Goal: Information Seeking & Learning: Learn about a topic

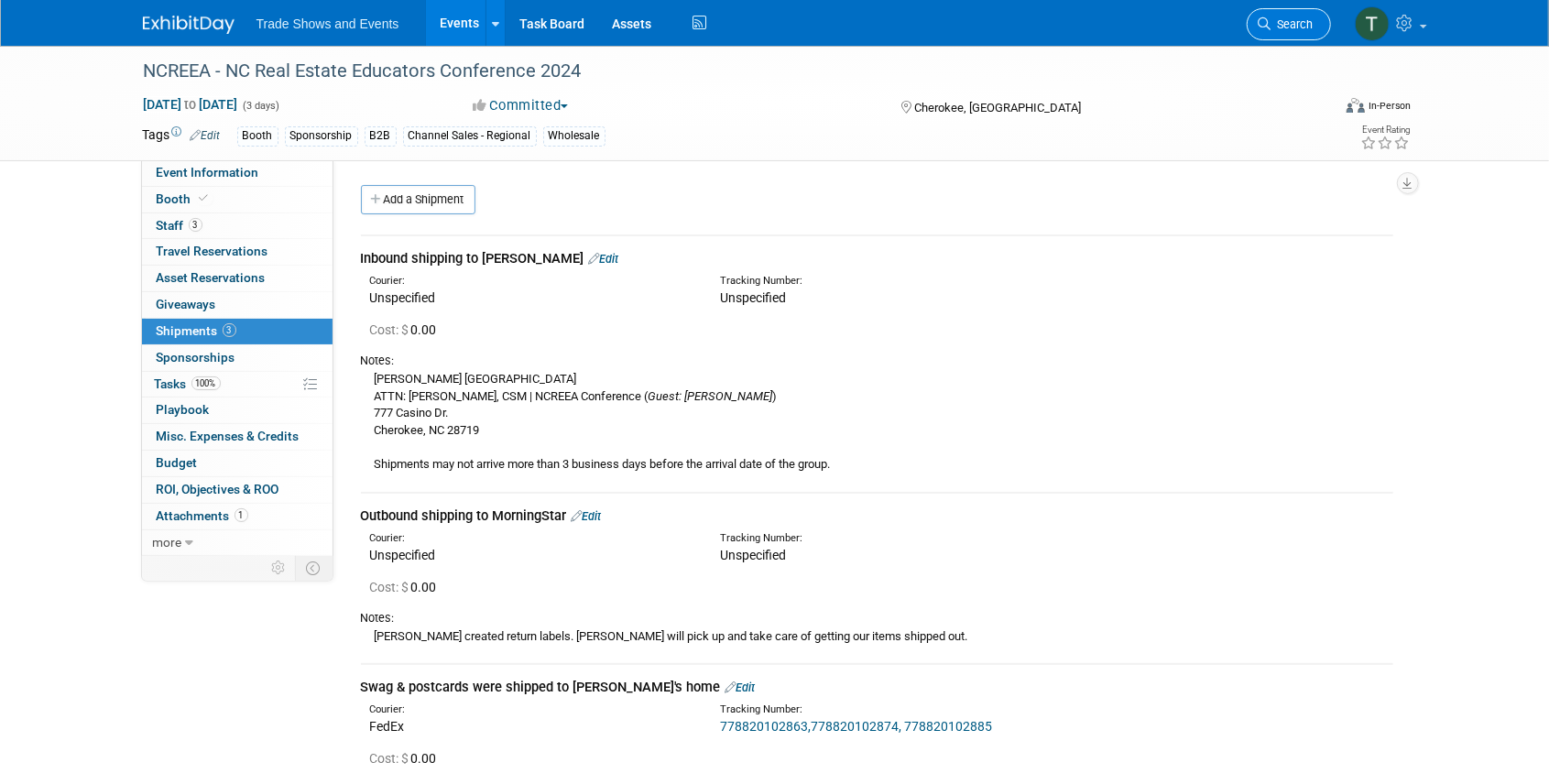
click at [1273, 24] on span "Search" at bounding box center [1291, 24] width 42 height 14
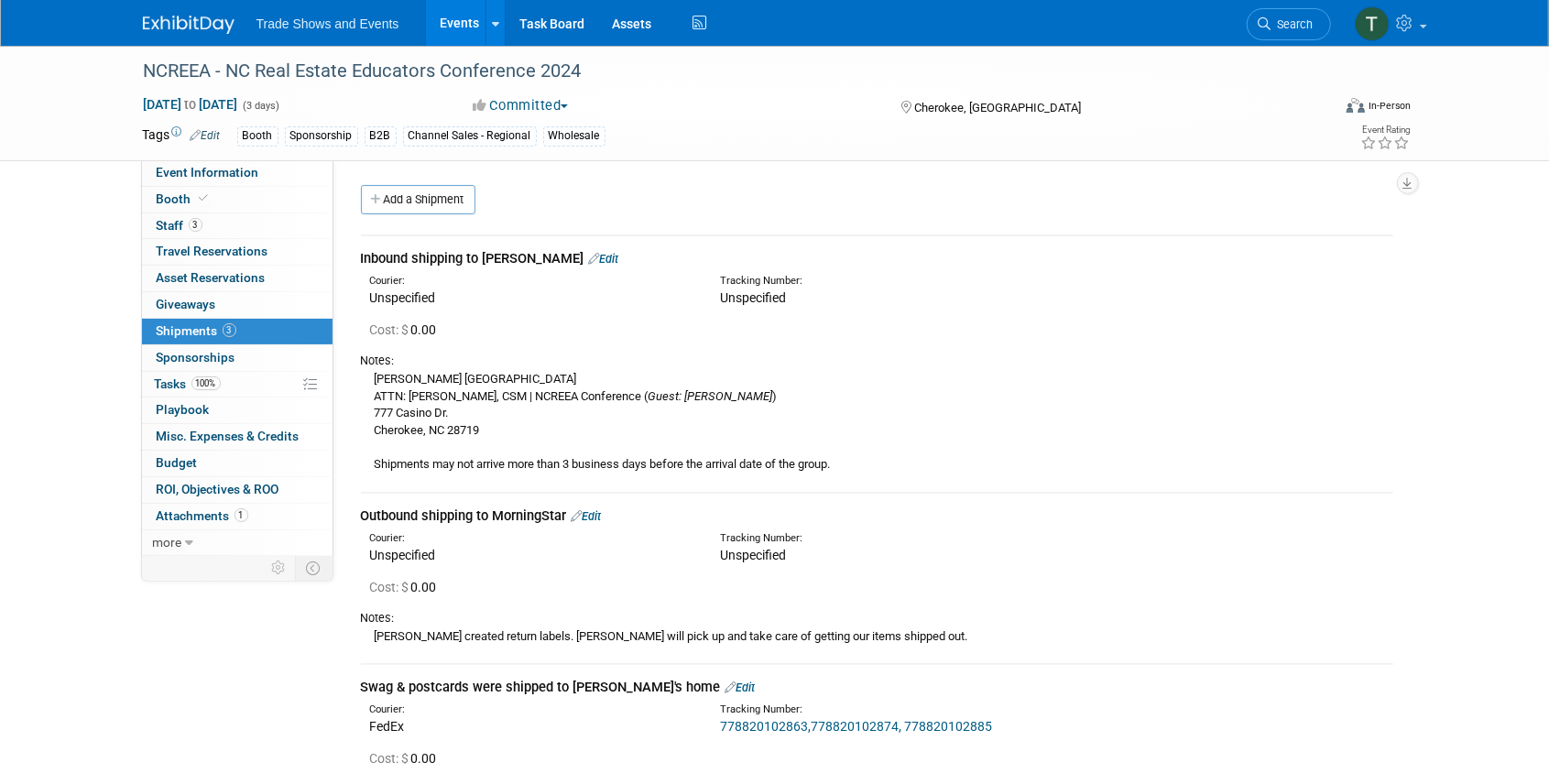
click at [448, 24] on link "Events" at bounding box center [459, 22] width 67 height 46
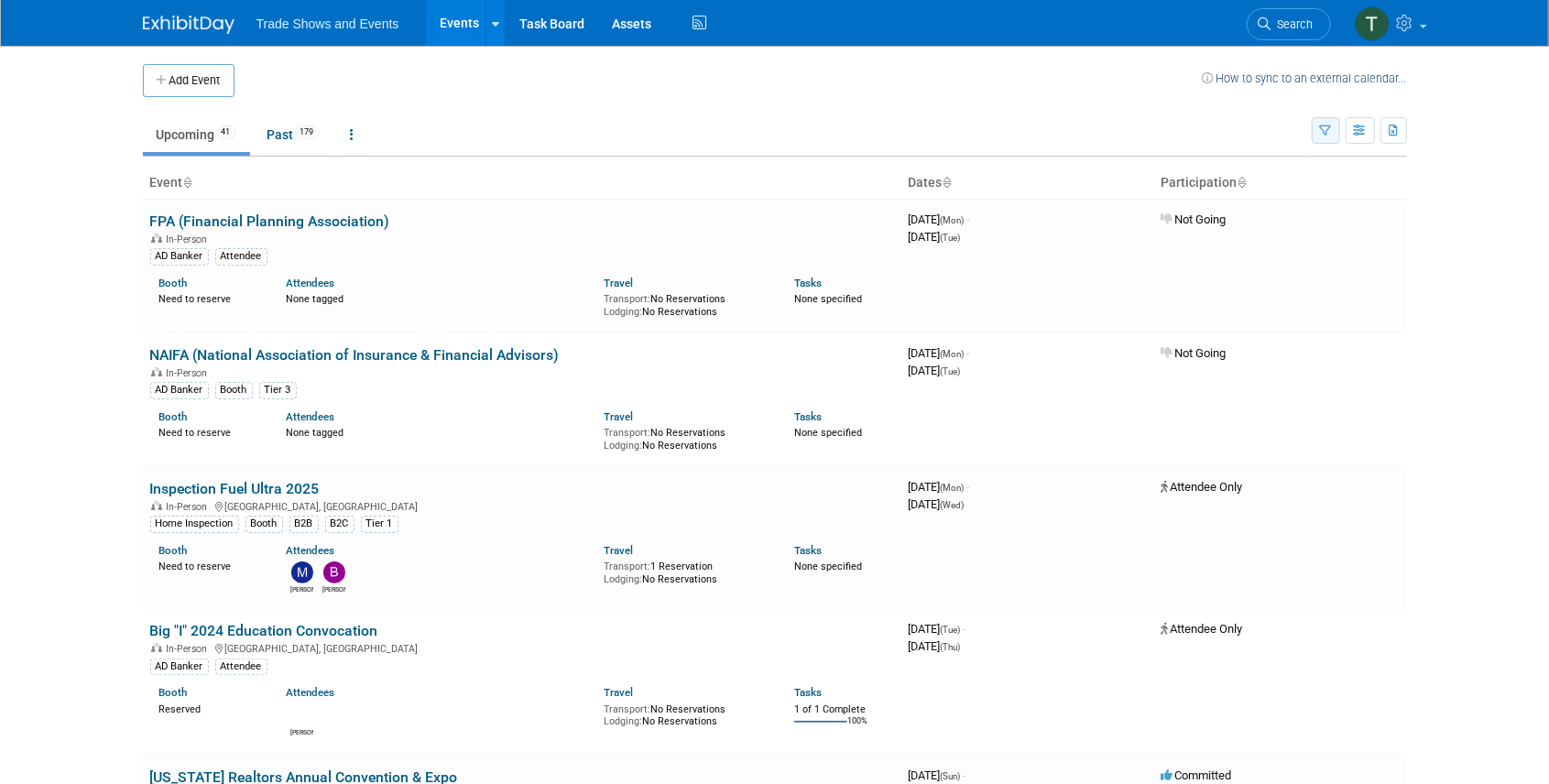
click at [1314, 123] on button "button" at bounding box center [1326, 131] width 28 height 26
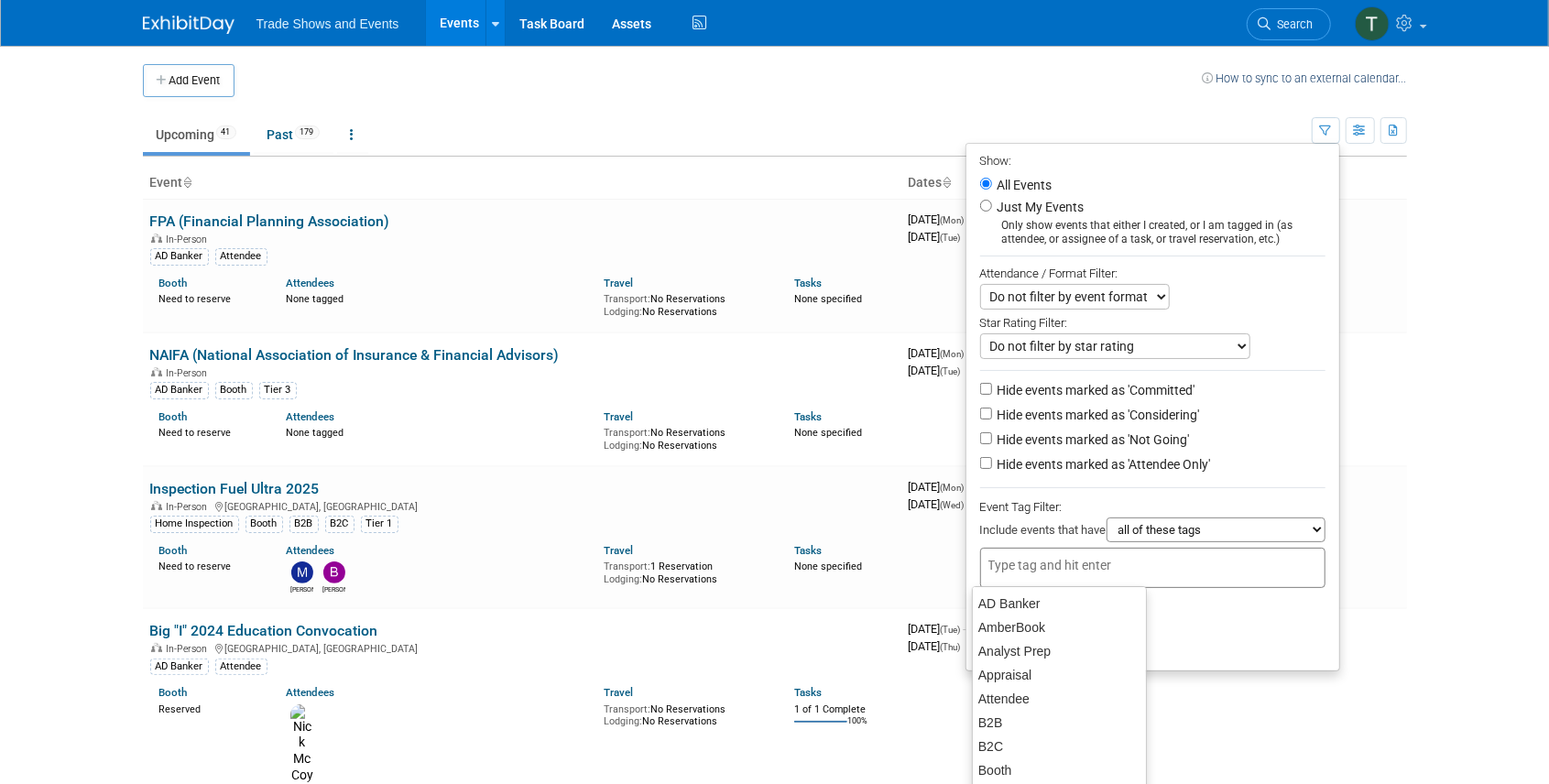
click at [1106, 567] on input "text" at bounding box center [1061, 565] width 147 height 19
click at [1030, 617] on div "Career Certified" at bounding box center [1059, 610] width 175 height 25
type input "Career Certified"
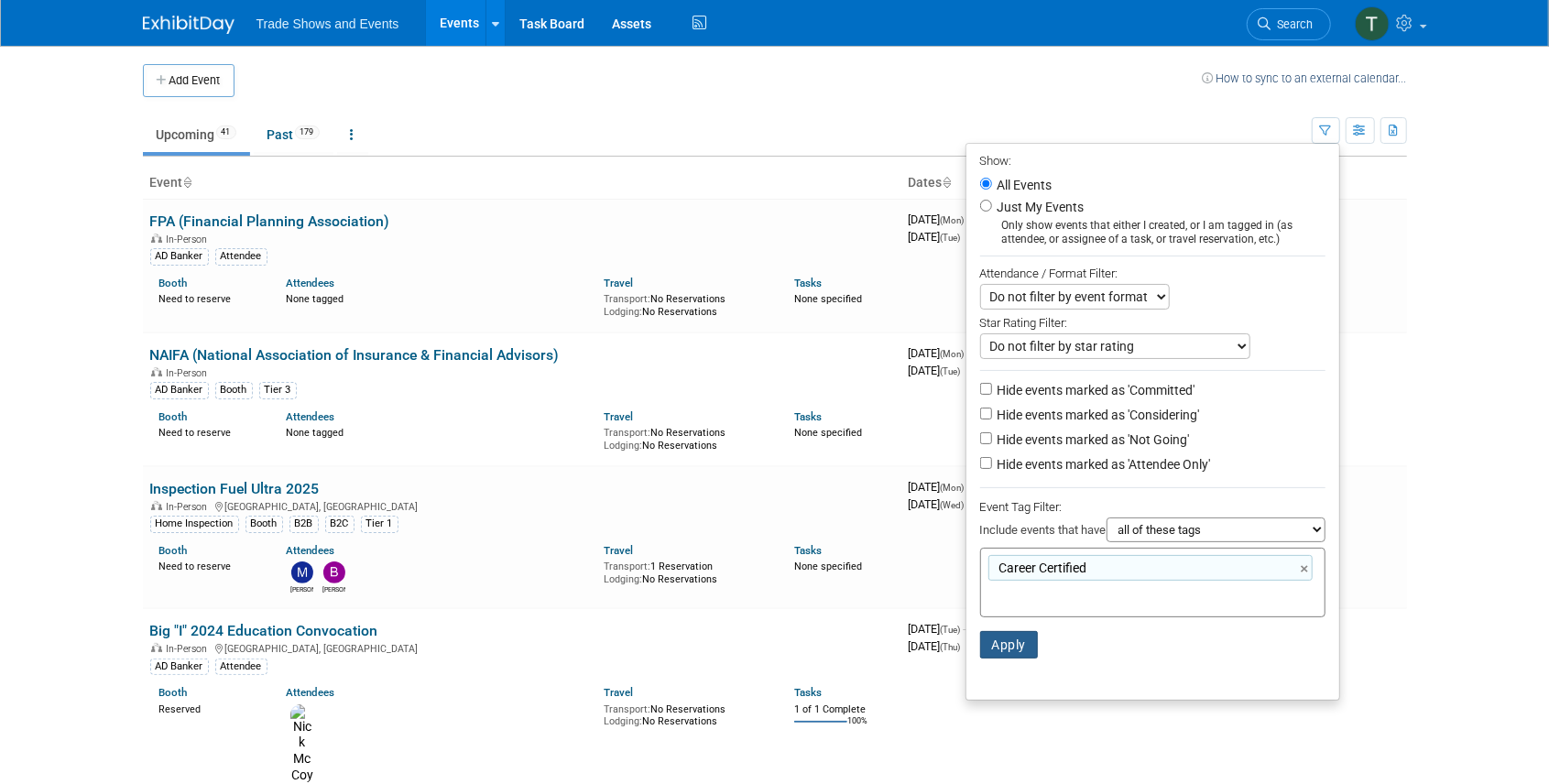
click at [993, 645] on button "Apply" at bounding box center [1009, 644] width 59 height 27
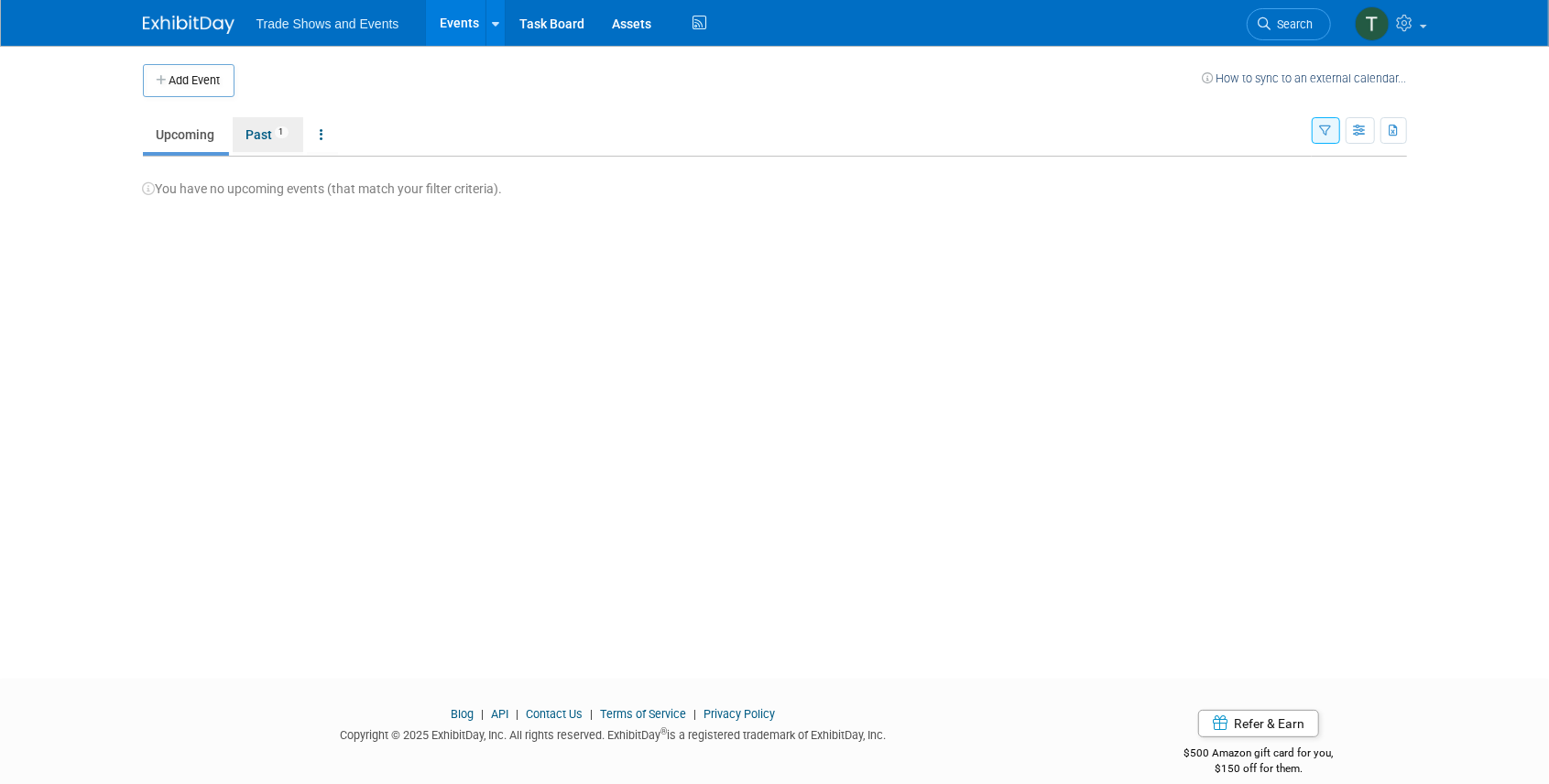
click at [263, 142] on link "Past 1" at bounding box center [268, 134] width 71 height 35
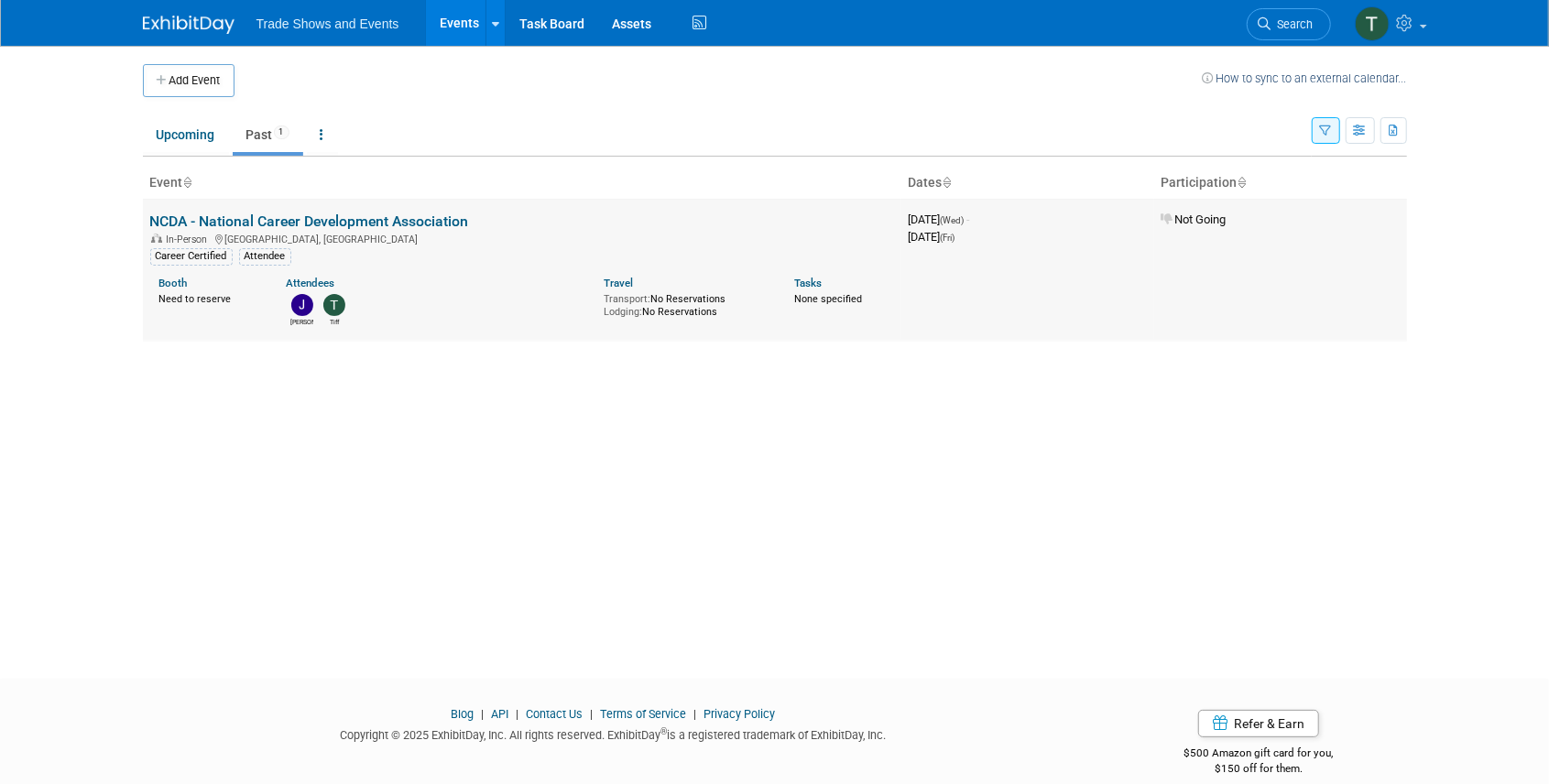
click at [260, 217] on link "NCDA - National Career Development Association" at bounding box center [309, 221] width 318 height 18
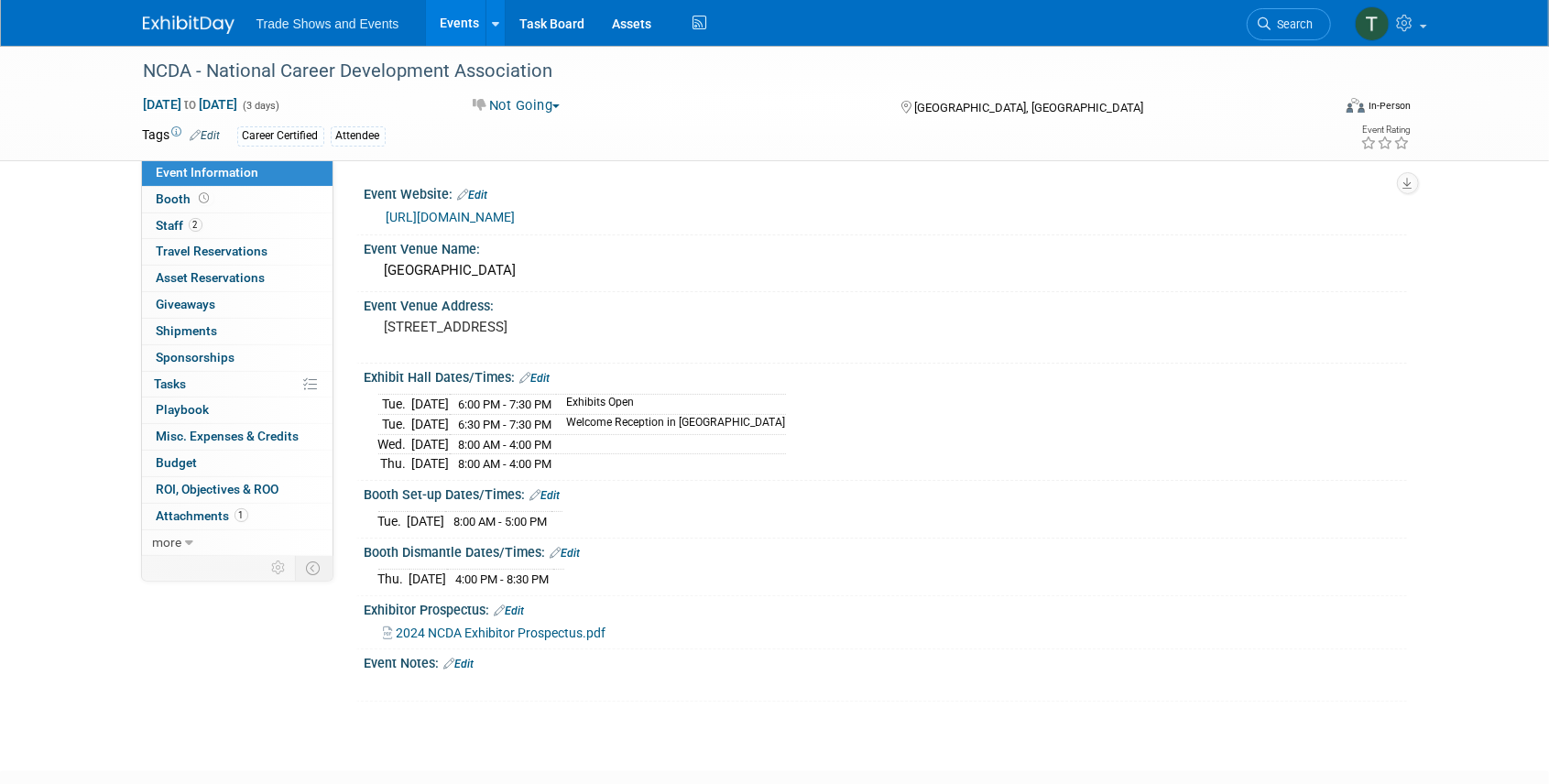
click at [425, 212] on link "https://www.ncda.org/aws/NCDA/pt/sp/home_page" at bounding box center [451, 217] width 129 height 15
click at [1272, 23] on span "Search" at bounding box center [1291, 24] width 42 height 14
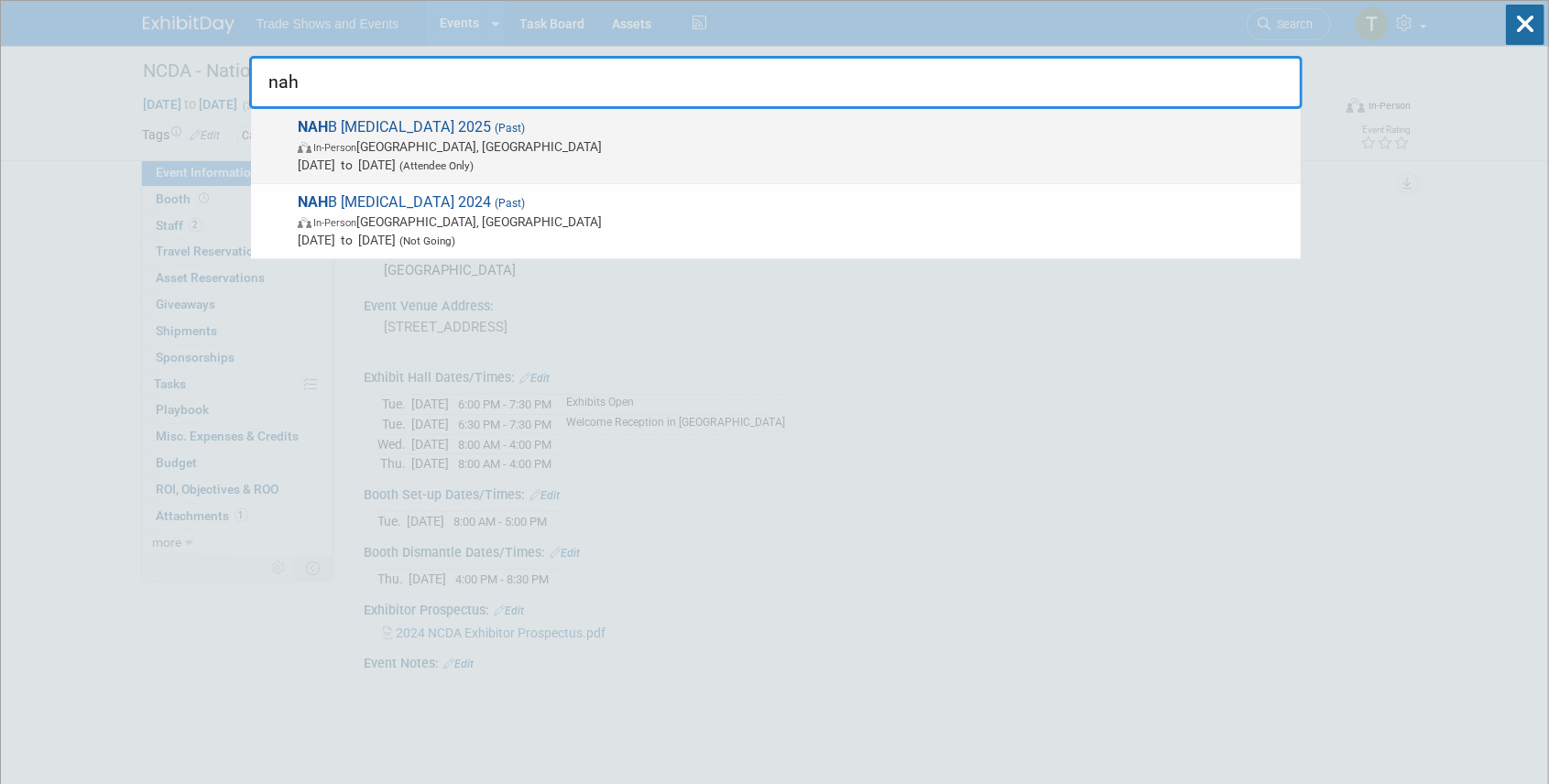
type input "nah"
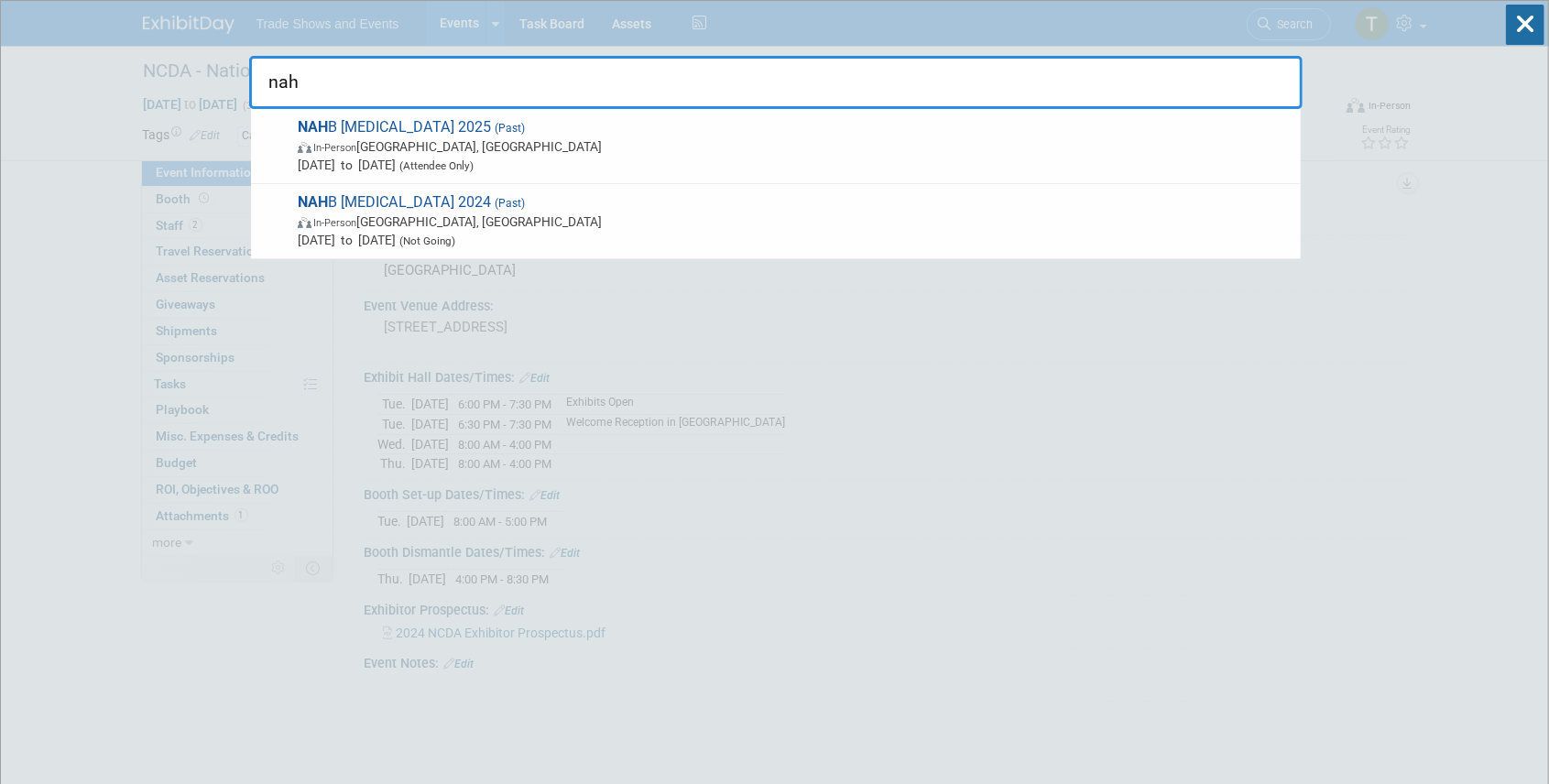
click at [373, 128] on span "NAH B IBS 2025 (Past) In-Person Las Vegas, NV Feb 23, 2025 to Feb 24, 2025 (Att…" at bounding box center [792, 147] width 999 height 56
